Goal: Information Seeking & Learning: Learn about a topic

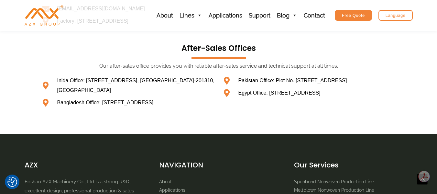
scroll to position [452, 0]
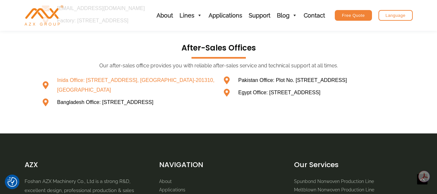
click at [73, 86] on span "Inida Office: [STREET_ADDRESS], [GEOGRAPHIC_DATA]-201310, [GEOGRAPHIC_DATA]" at bounding box center [136, 84] width 160 height 19
click at [132, 86] on span "Inida Office: [STREET_ADDRESS], [GEOGRAPHIC_DATA]-201310, [GEOGRAPHIC_DATA]" at bounding box center [136, 84] width 160 height 19
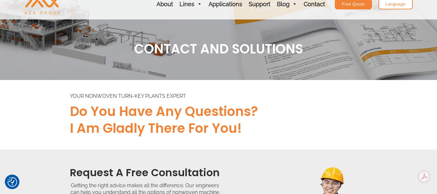
scroll to position [0, 0]
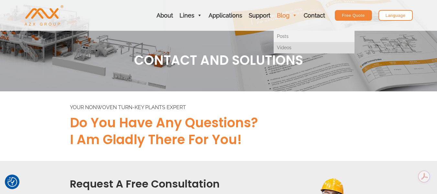
click at [285, 47] on link "Videos" at bounding box center [313, 47] width 81 height 11
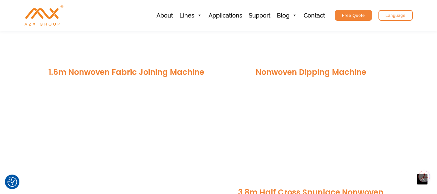
scroll to position [323, 0]
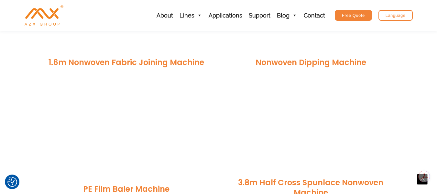
click at [135, 60] on link "1.6m Nonwoven Fabric Joining Machine" at bounding box center [125, 62] width 155 height 11
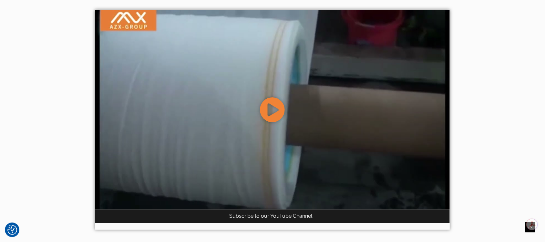
scroll to position [153, 0]
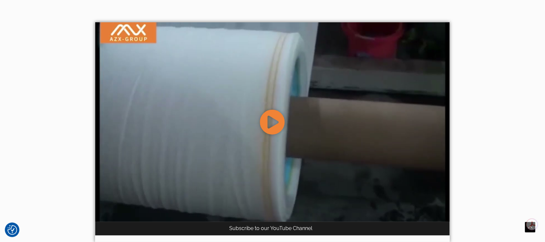
click at [274, 119] on icon at bounding box center [273, 122] width 26 height 26
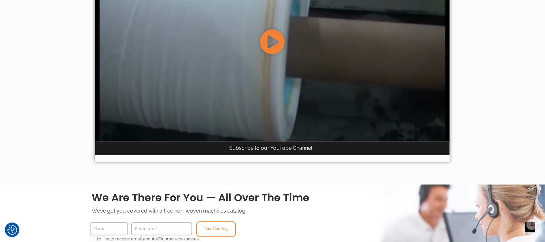
scroll to position [234, 0]
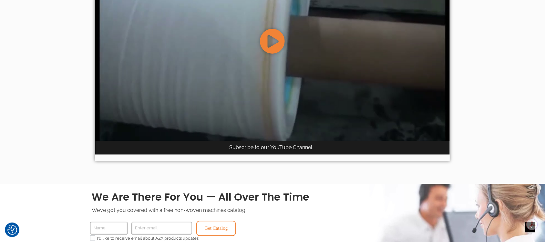
click at [272, 41] on icon at bounding box center [273, 41] width 26 height 26
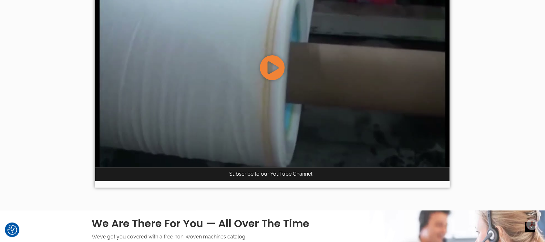
scroll to position [194, 0]
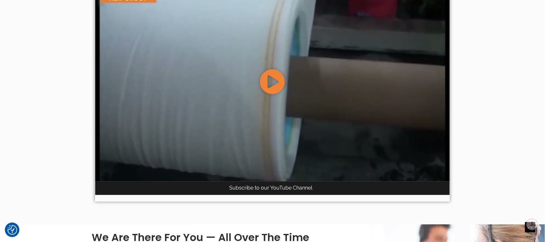
click at [269, 78] on icon at bounding box center [273, 82] width 26 height 26
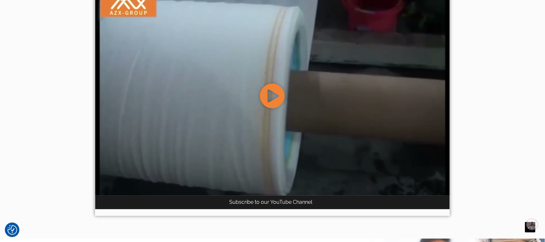
click at [277, 95] on icon at bounding box center [273, 96] width 26 height 26
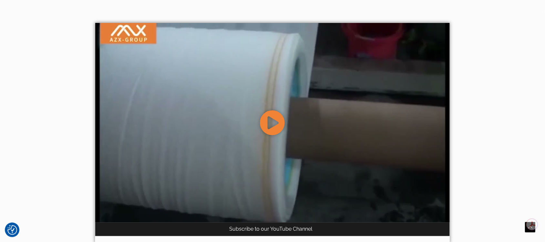
scroll to position [139, 0]
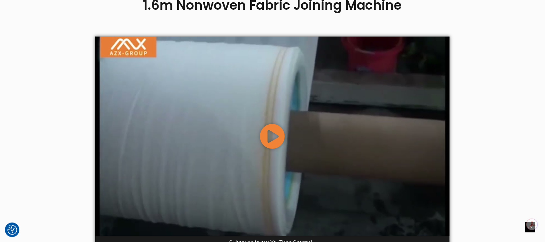
click at [296, 79] on div at bounding box center [272, 137] width 355 height 200
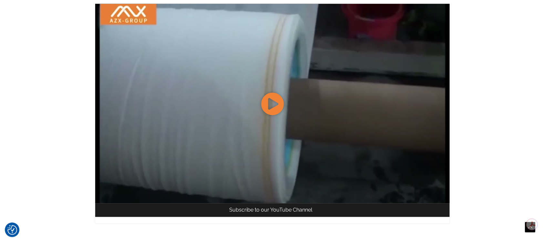
scroll to position [162, 0]
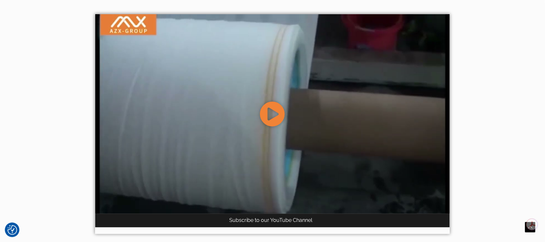
click at [277, 121] on icon at bounding box center [273, 114] width 26 height 26
click at [277, 115] on icon at bounding box center [273, 114] width 26 height 26
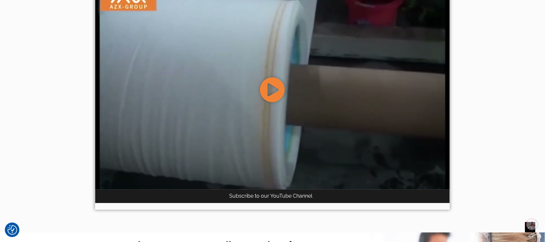
scroll to position [40, 0]
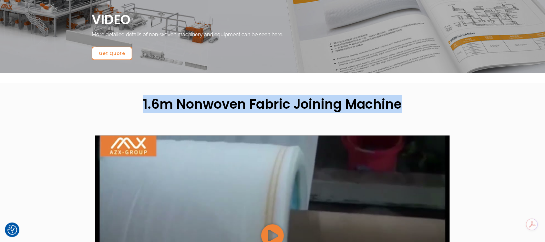
drag, startPoint x: 144, startPoint y: 103, endPoint x: 400, endPoint y: 100, distance: 255.3
click at [400, 100] on h1 "1.6m Nonwoven Fabric Joining Machine" at bounding box center [273, 104] width 362 height 17
copy h1 "1.6m Nonwoven Fabric Joining Machine"
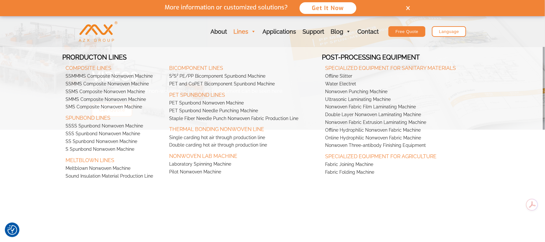
click at [251, 33] on link "Lines" at bounding box center [244, 31] width 29 height 31
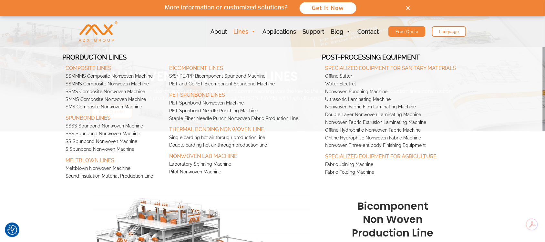
click at [241, 32] on link "Lines" at bounding box center [244, 31] width 29 height 31
click at [356, 164] on link "Fabric Joining Machine" at bounding box center [400, 165] width 156 height 8
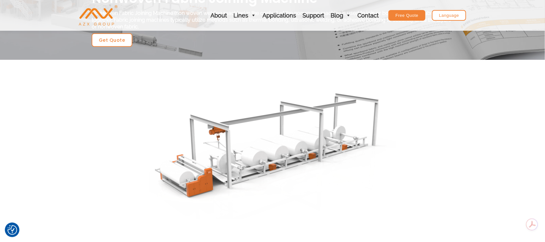
scroll to position [81, 0]
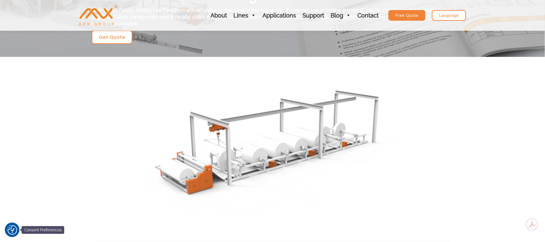
click at [10, 231] on img "Consent Preferences" at bounding box center [12, 230] width 10 height 10
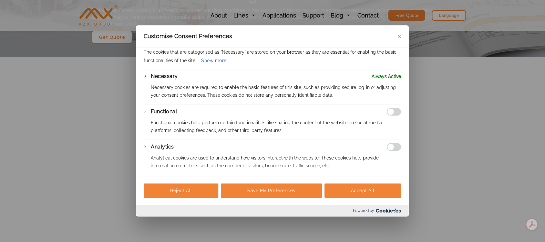
scroll to position [0, 0]
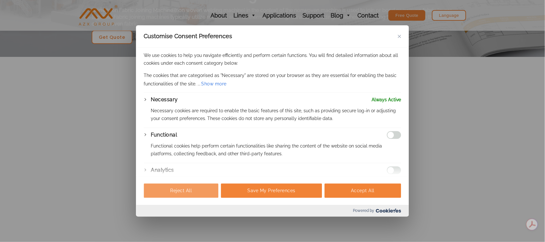
click at [185, 193] on button "Reject All" at bounding box center [181, 190] width 75 height 14
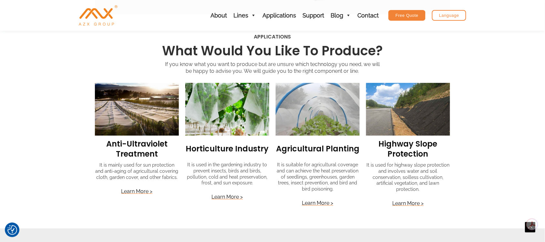
scroll to position [525, 0]
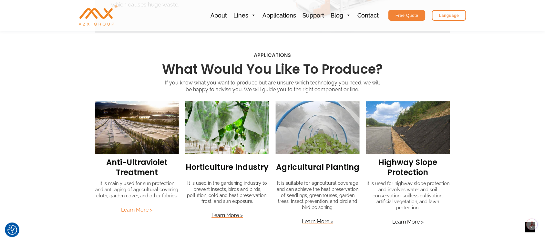
click at [139, 207] on link "Learn More >" at bounding box center [136, 209] width 31 height 6
